Goal: Navigation & Orientation: Find specific page/section

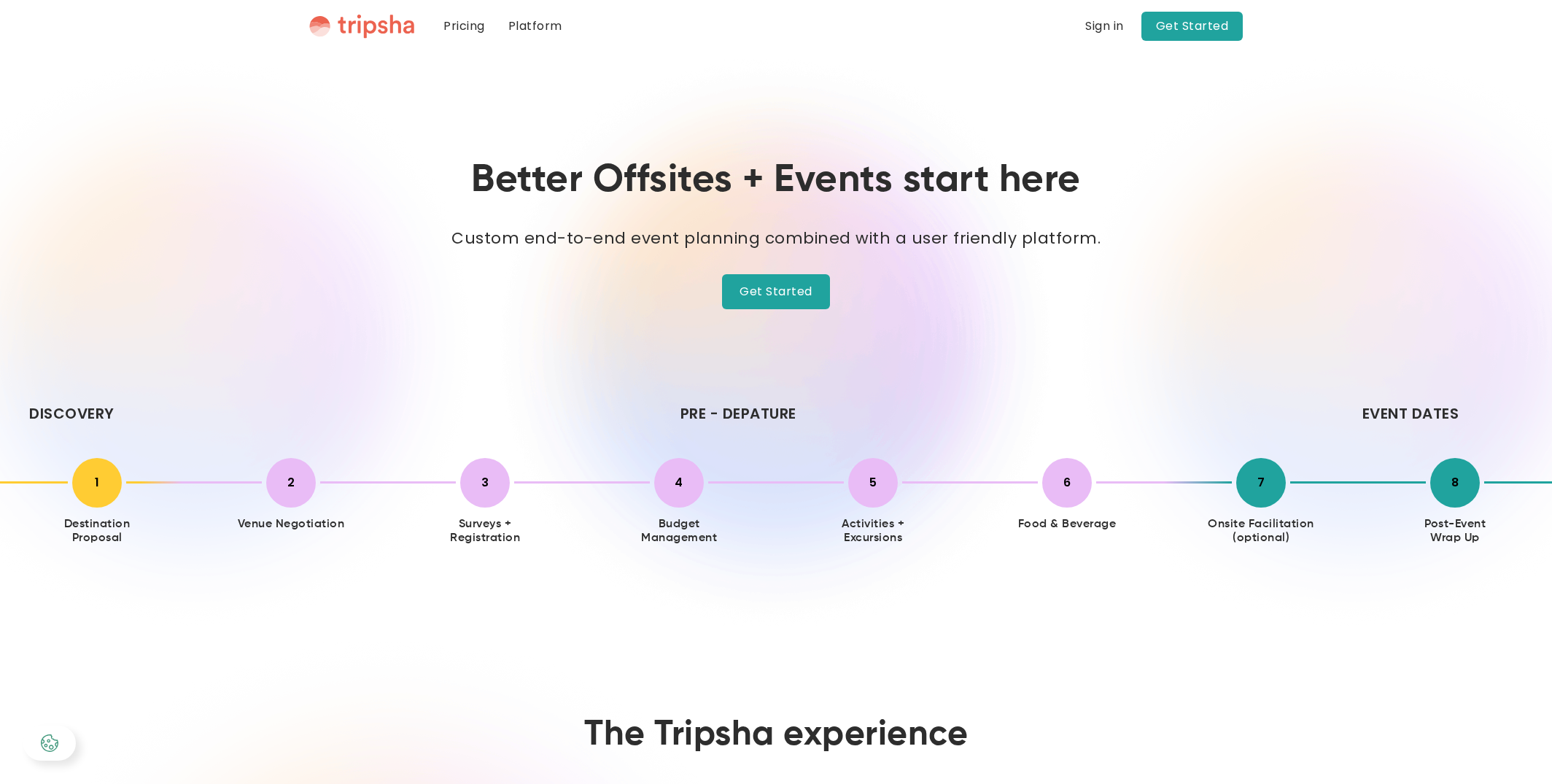
click at [397, 29] on img "home" at bounding box center [362, 27] width 105 height 25
